Goal: Book appointment/travel/reservation

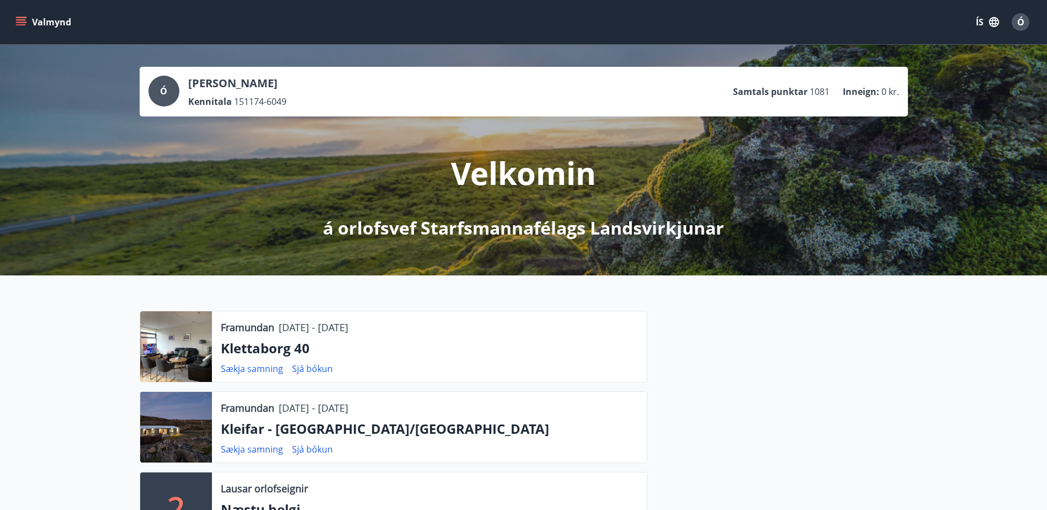
click at [26, 23] on icon "menu" at bounding box center [22, 22] width 12 height 1
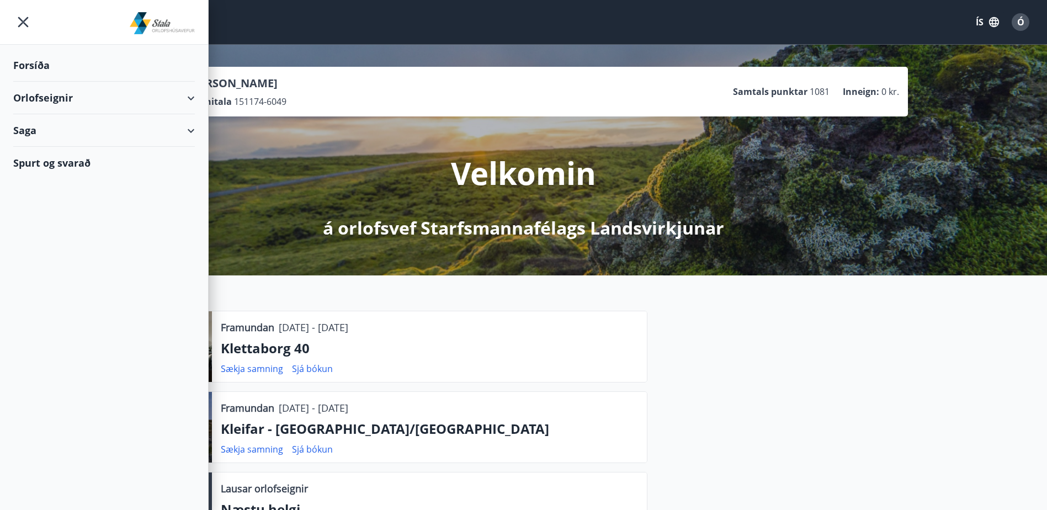
click at [188, 95] on div "Orlofseignir" at bounding box center [104, 98] width 182 height 33
click at [47, 126] on div "Framboð" at bounding box center [104, 125] width 164 height 23
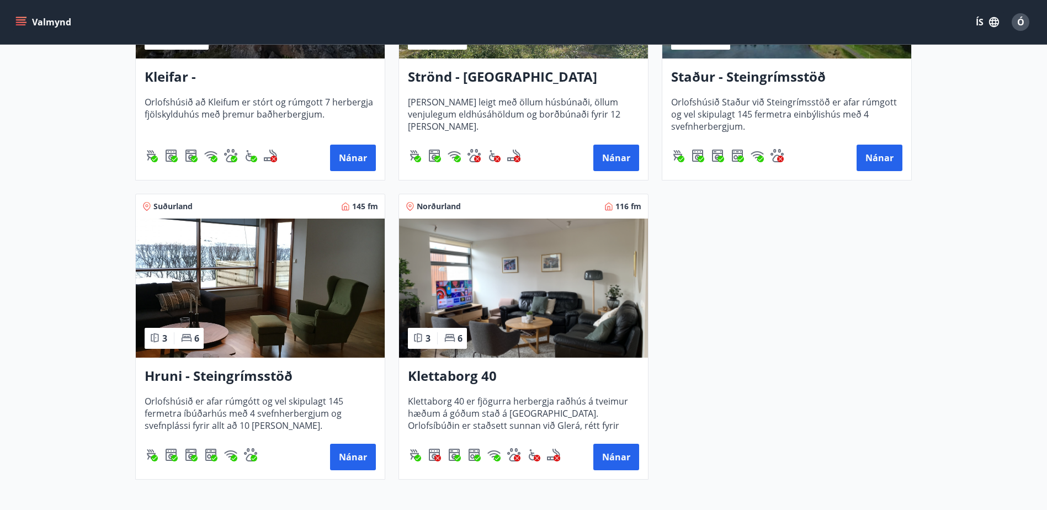
scroll to position [773, 0]
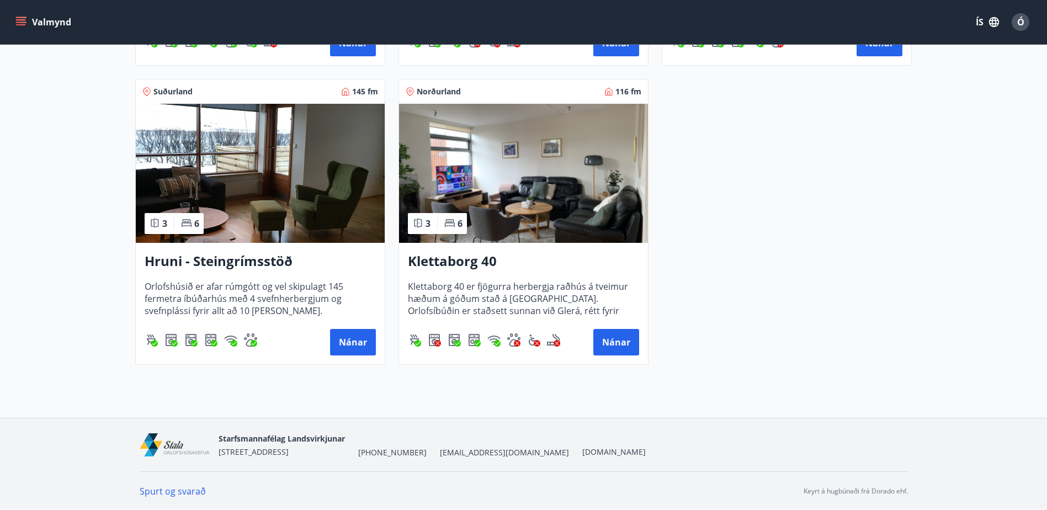
click at [464, 262] on h3 "Klettaborg 40" at bounding box center [523, 262] width 231 height 20
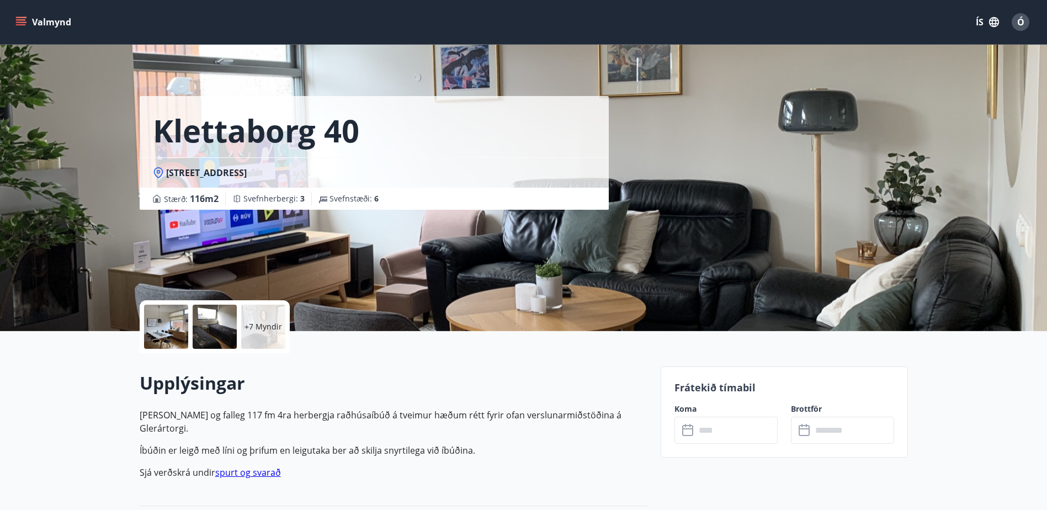
click at [19, 20] on icon "menu" at bounding box center [21, 19] width 10 height 1
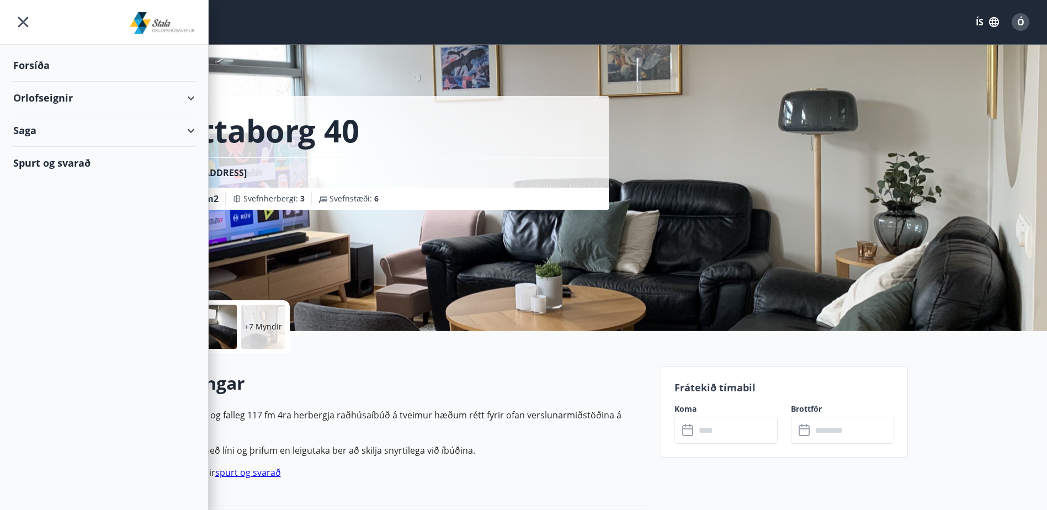
click at [38, 96] on div "Orlofseignir" at bounding box center [104, 98] width 182 height 33
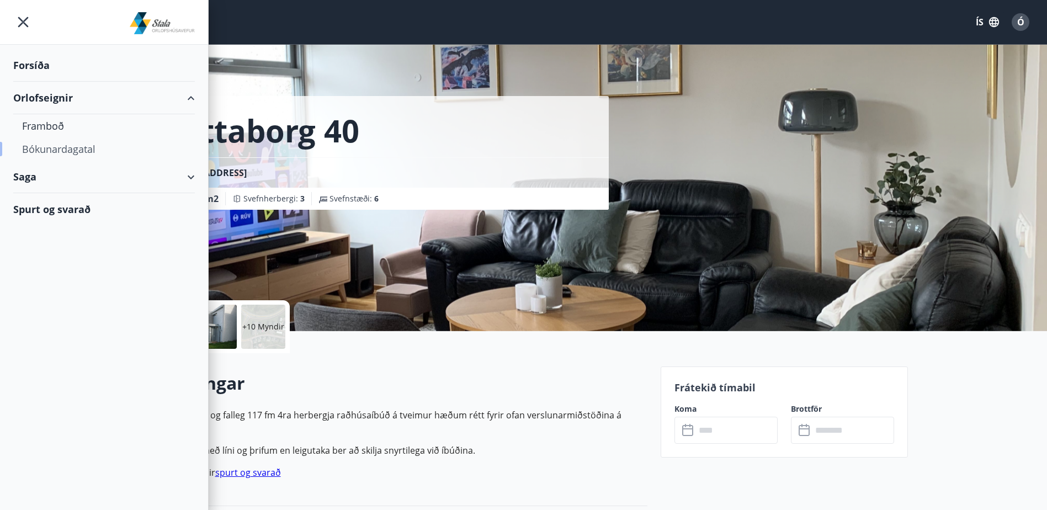
click at [39, 146] on div "Bókunardagatal" at bounding box center [104, 148] width 164 height 23
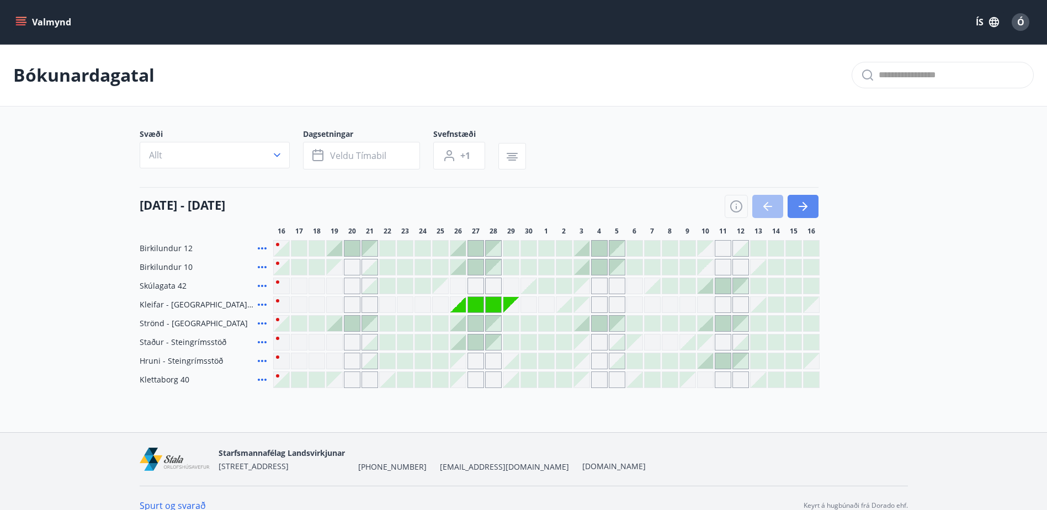
click at [809, 204] on icon "button" at bounding box center [803, 206] width 13 height 13
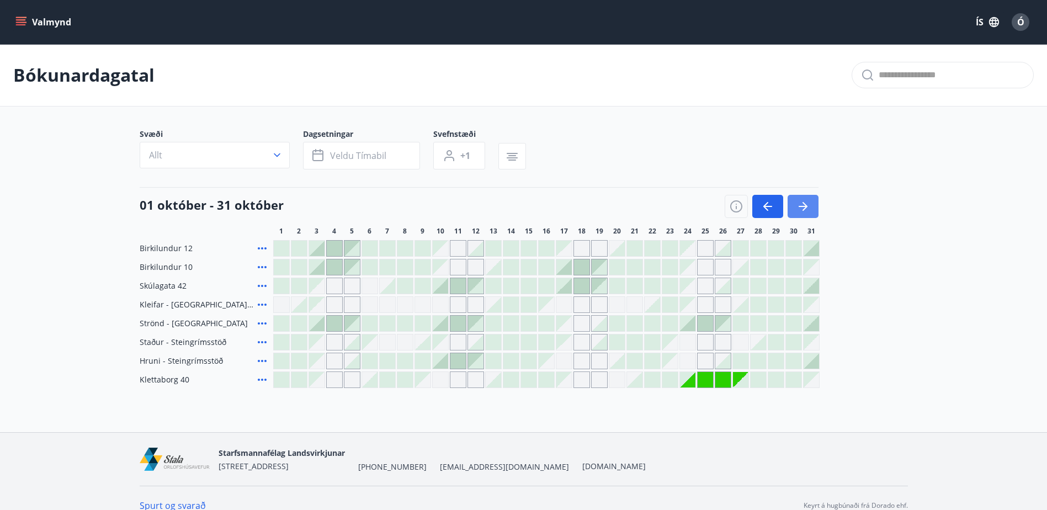
click at [805, 203] on icon "button" at bounding box center [803, 206] width 13 height 13
